Goal: Answer question/provide support

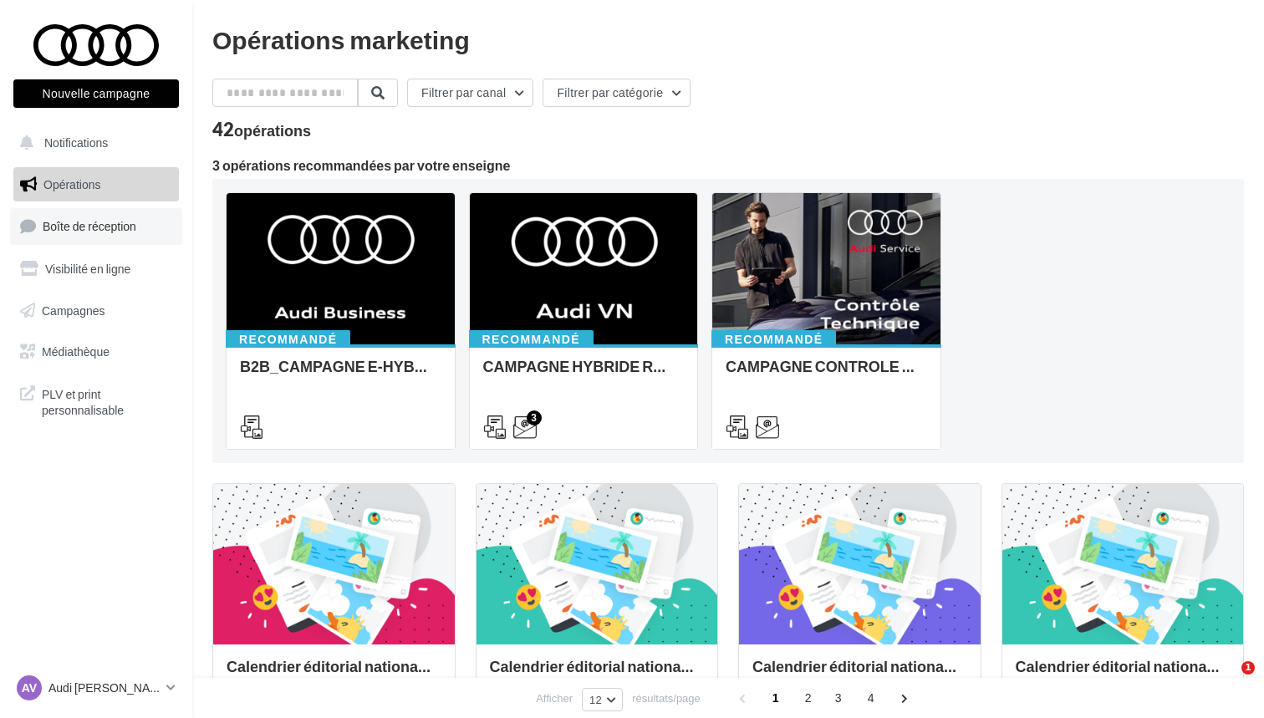
click at [89, 230] on span "Boîte de réception" at bounding box center [90, 226] width 94 height 14
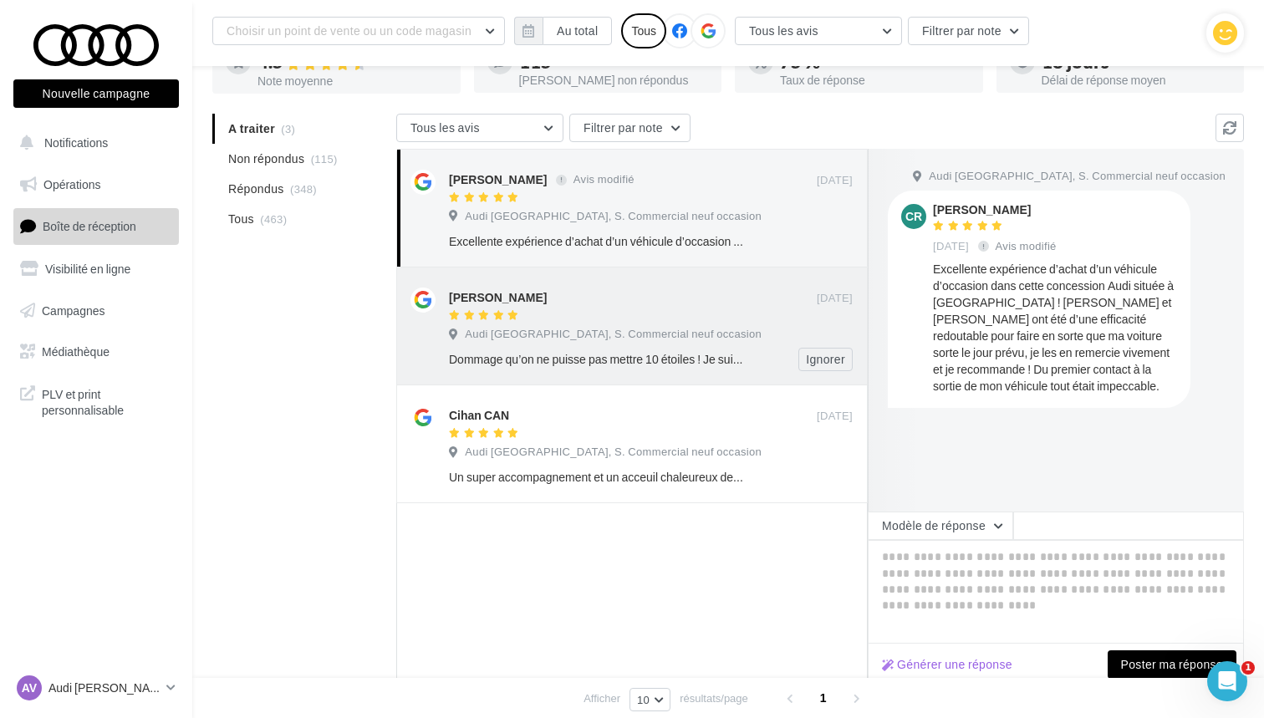
scroll to position [156, 0]
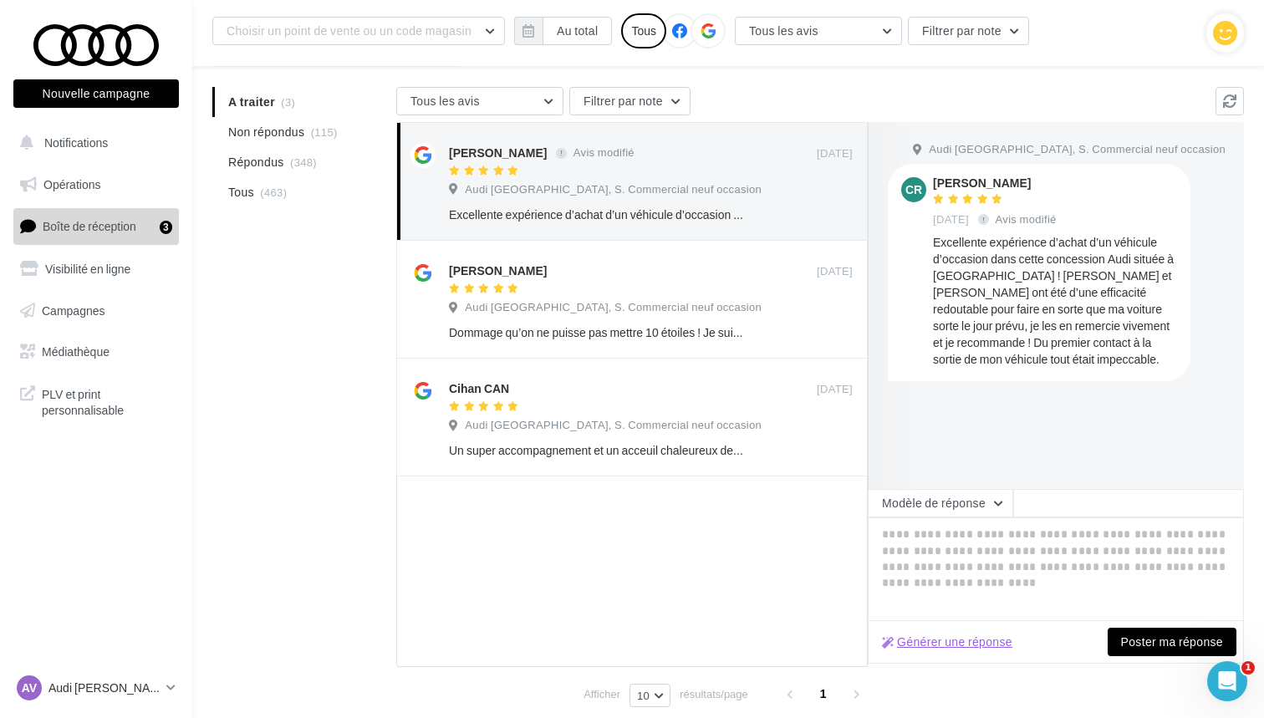
click at [964, 650] on button "Générer une réponse" at bounding box center [947, 642] width 144 height 20
type textarea "**********"
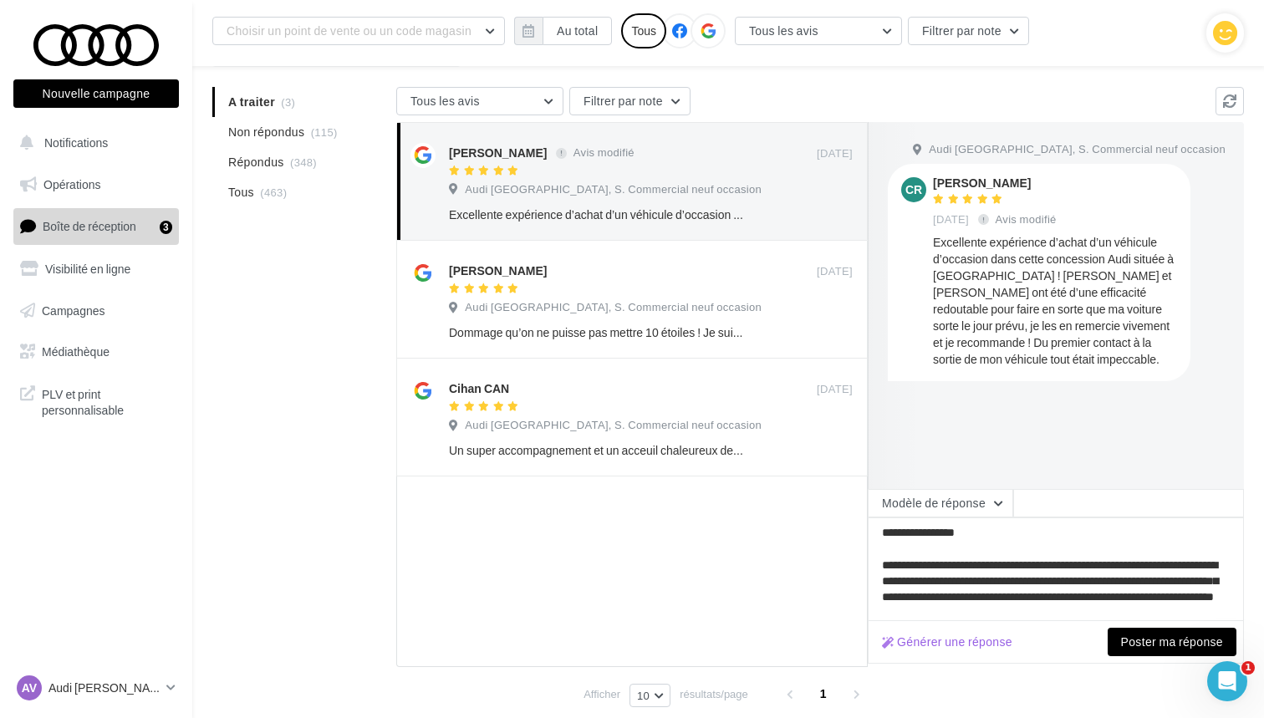
click at [1154, 649] on button "Poster ma réponse" at bounding box center [1172, 642] width 129 height 28
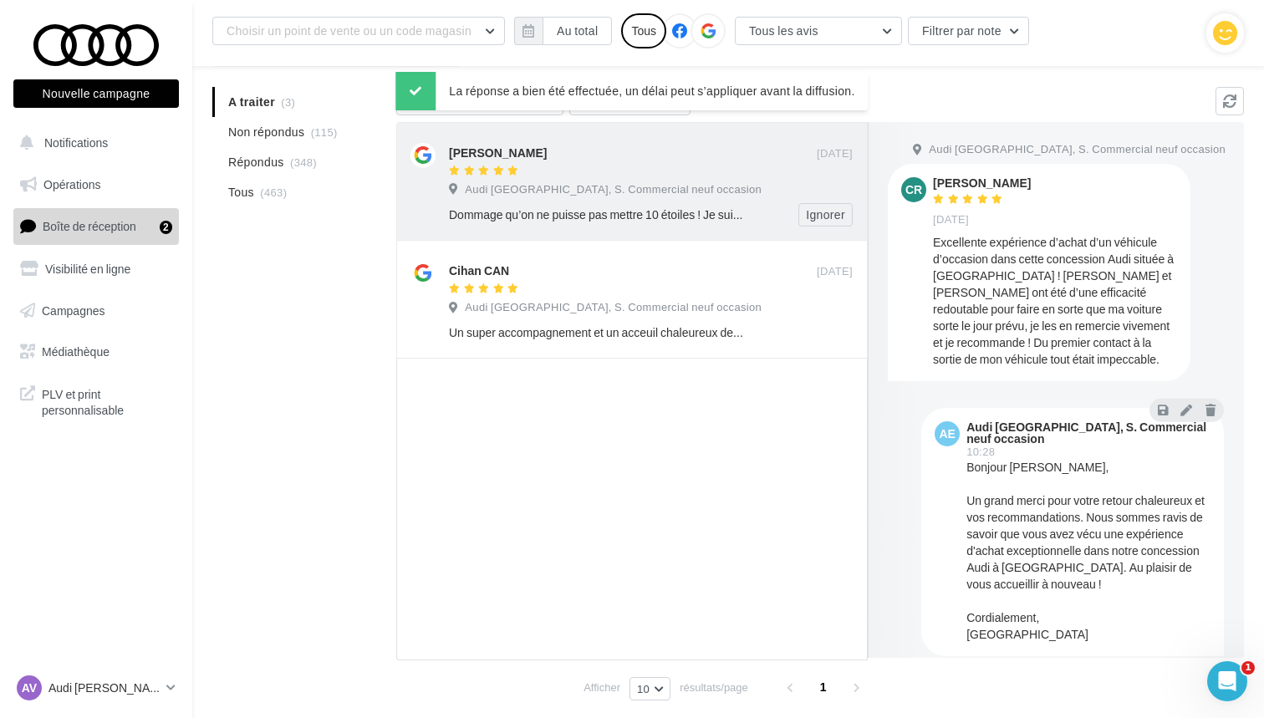
click at [637, 146] on div "[PERSON_NAME]" at bounding box center [633, 152] width 368 height 18
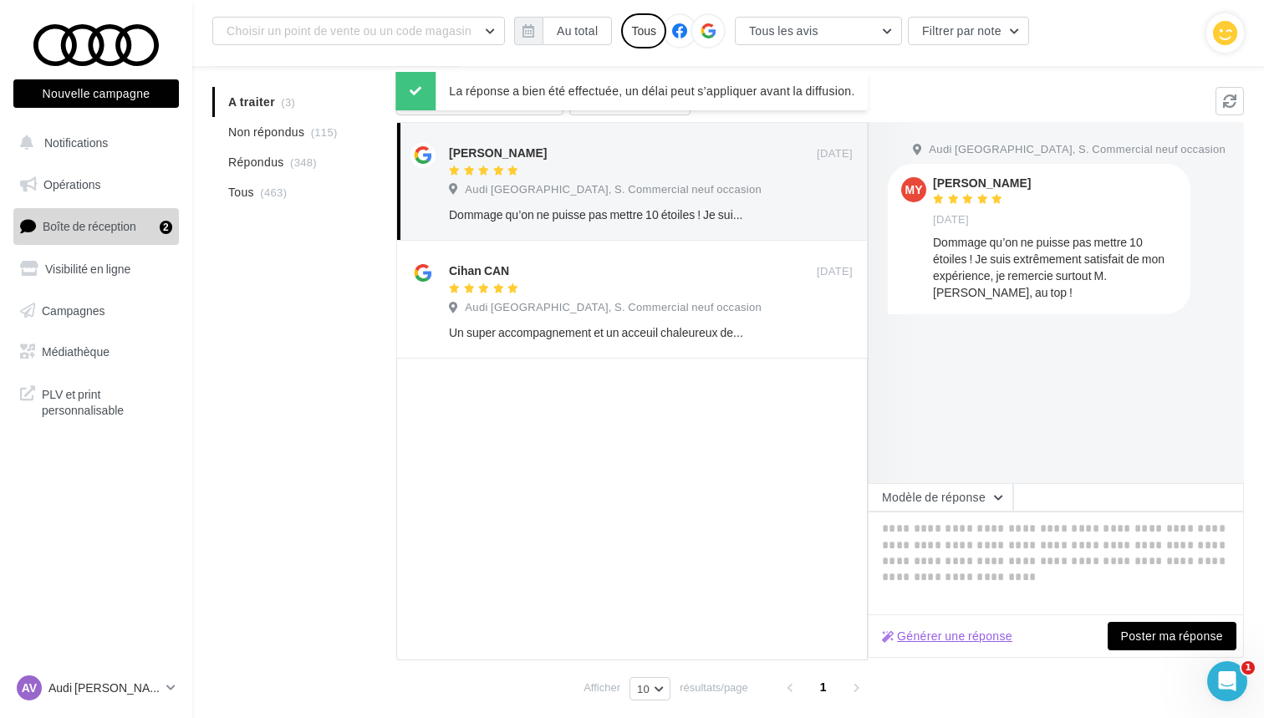
click at [927, 640] on button "Générer une réponse" at bounding box center [947, 636] width 144 height 20
type textarea "**********"
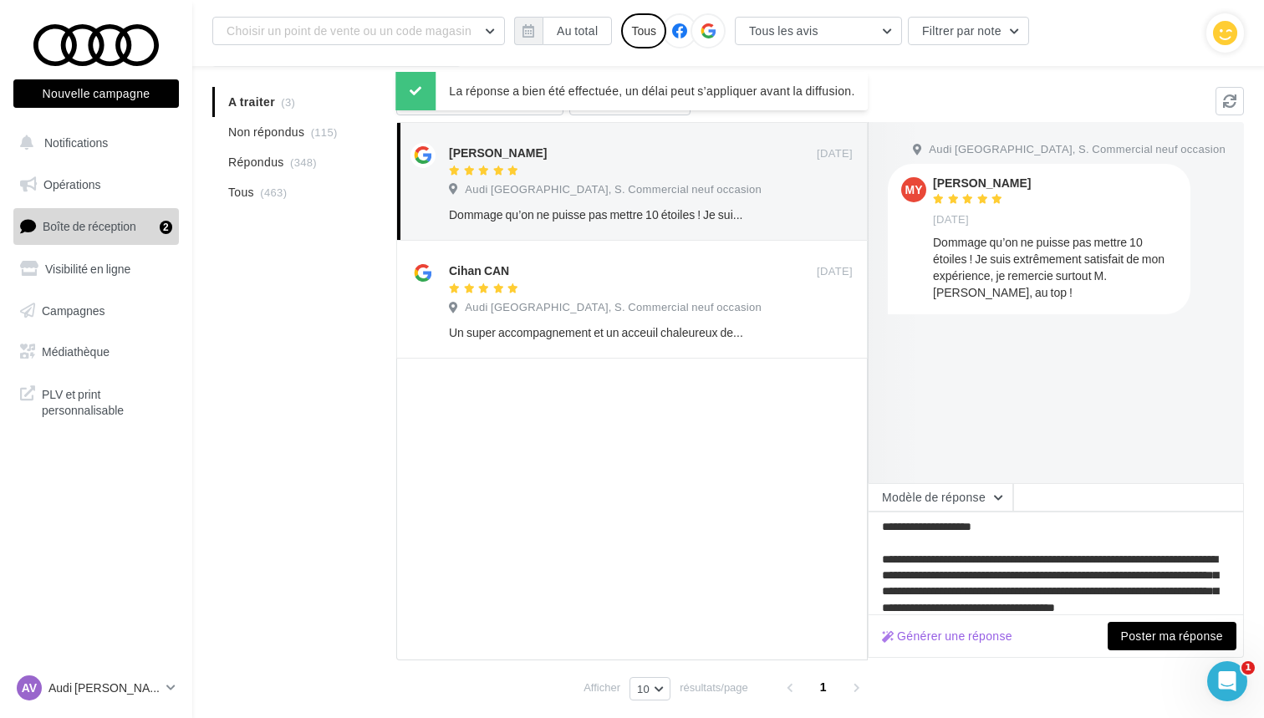
click at [1186, 645] on button "Poster ma réponse" at bounding box center [1172, 636] width 129 height 28
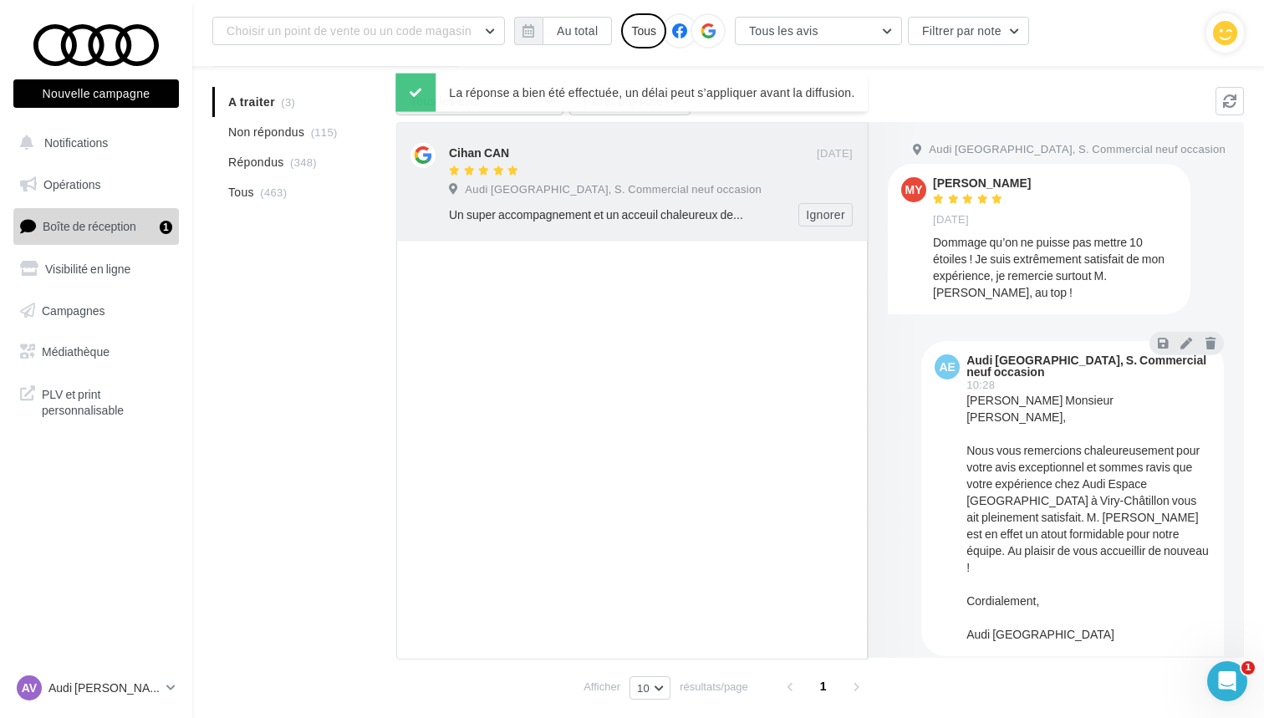
click at [623, 174] on div at bounding box center [633, 172] width 368 height 14
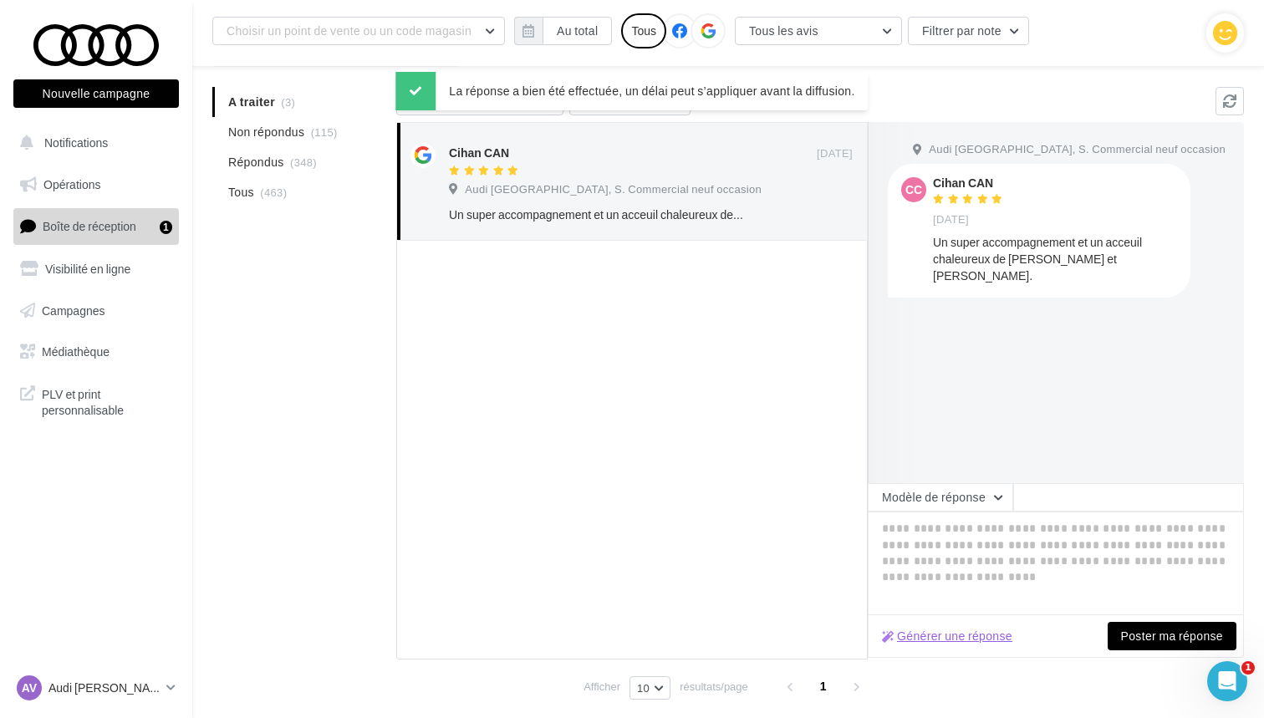
click at [946, 639] on button "Générer une réponse" at bounding box center [947, 636] width 144 height 20
type textarea "**********"
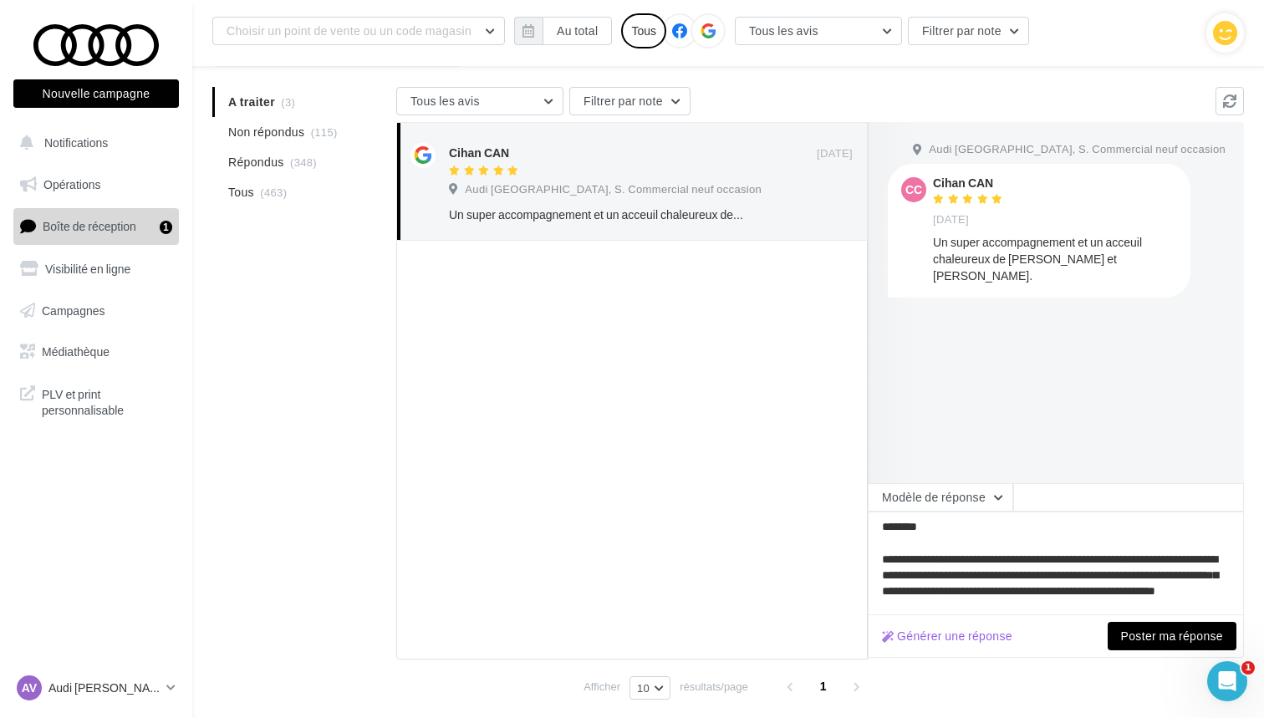
click at [1147, 641] on button "Poster ma réponse" at bounding box center [1172, 636] width 129 height 28
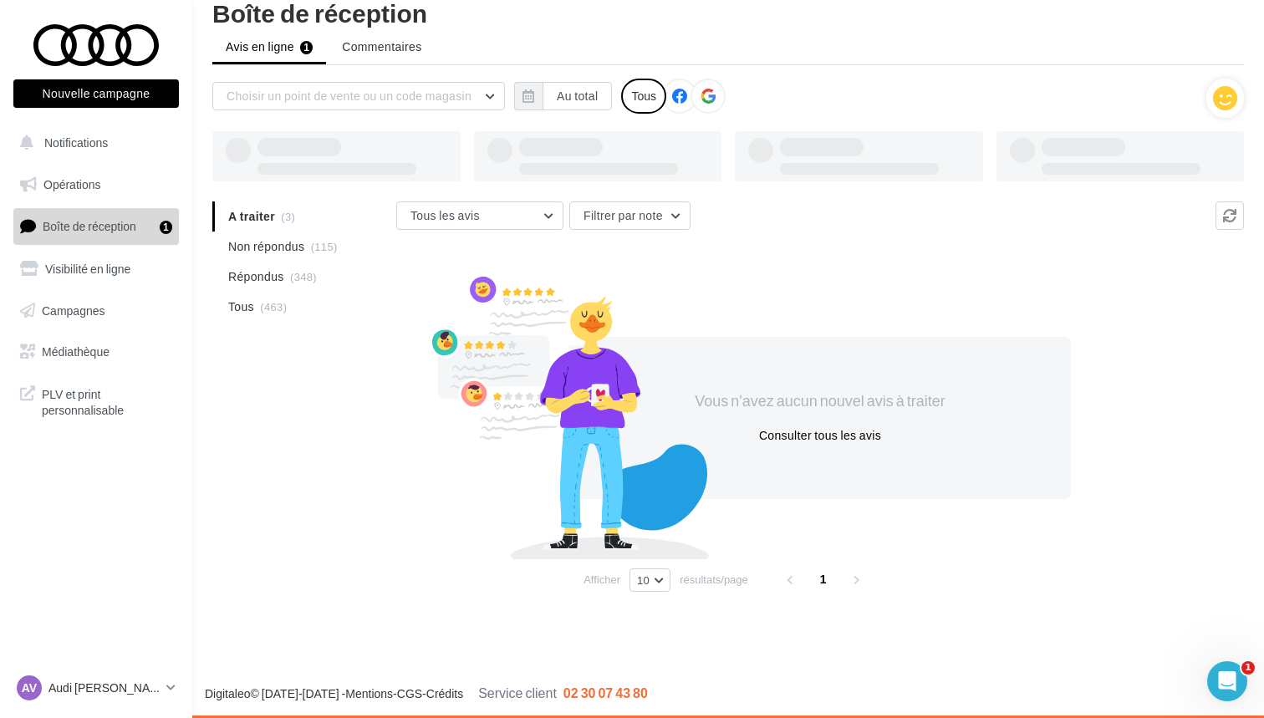
scroll to position [27, 0]
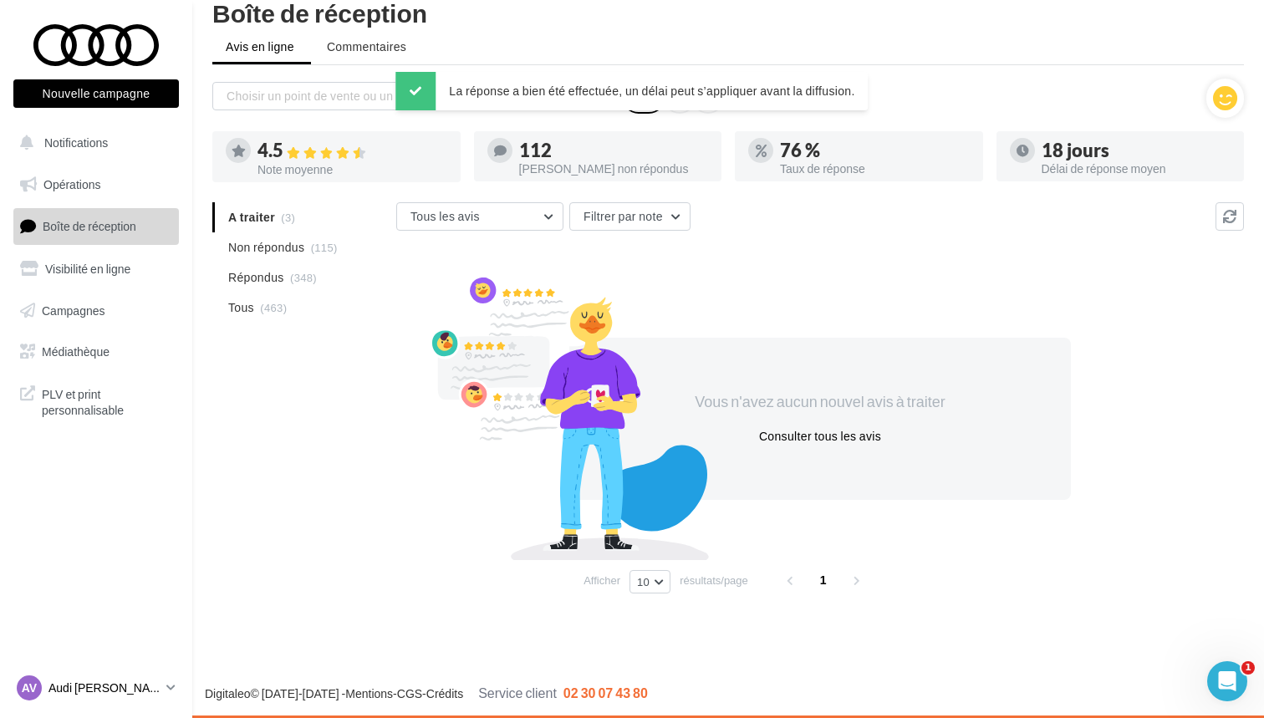
click at [93, 688] on p "Audi [PERSON_NAME]" at bounding box center [103, 688] width 111 height 17
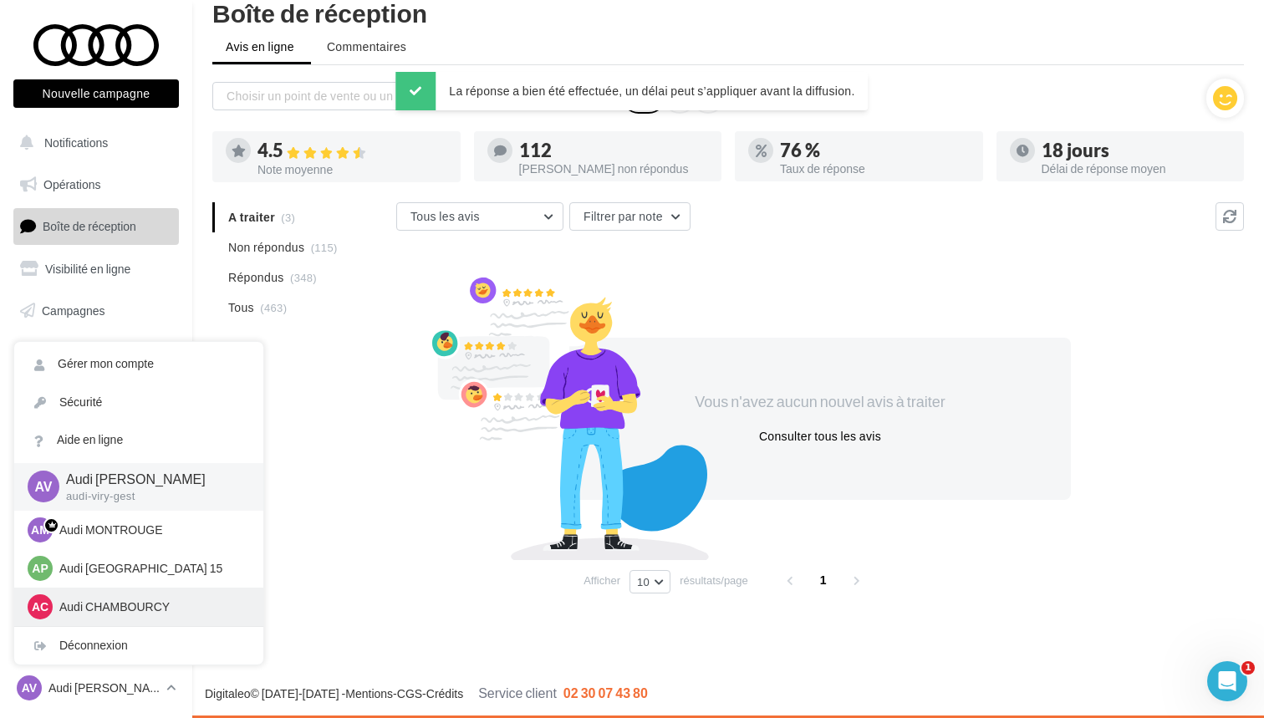
click at [127, 601] on p "Audi CHAMBOURCY" at bounding box center [151, 607] width 184 height 17
